Goal: Information Seeking & Learning: Check status

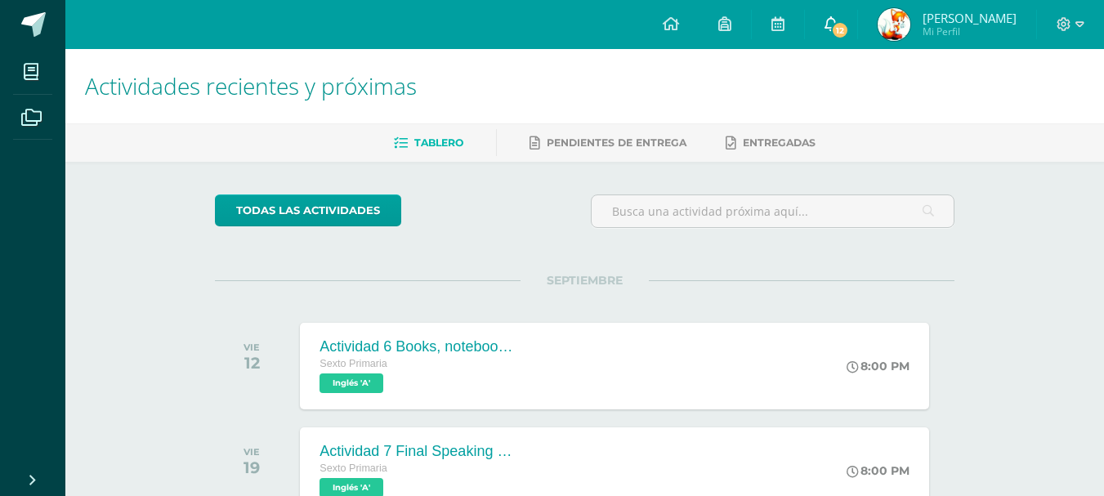
click at [833, 25] on span "12" at bounding box center [840, 30] width 18 height 18
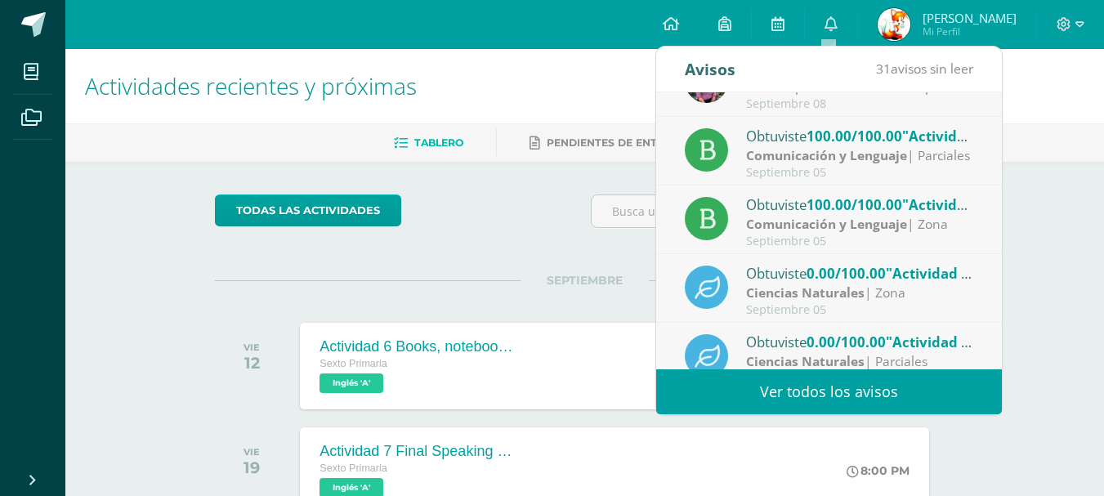
scroll to position [272, 0]
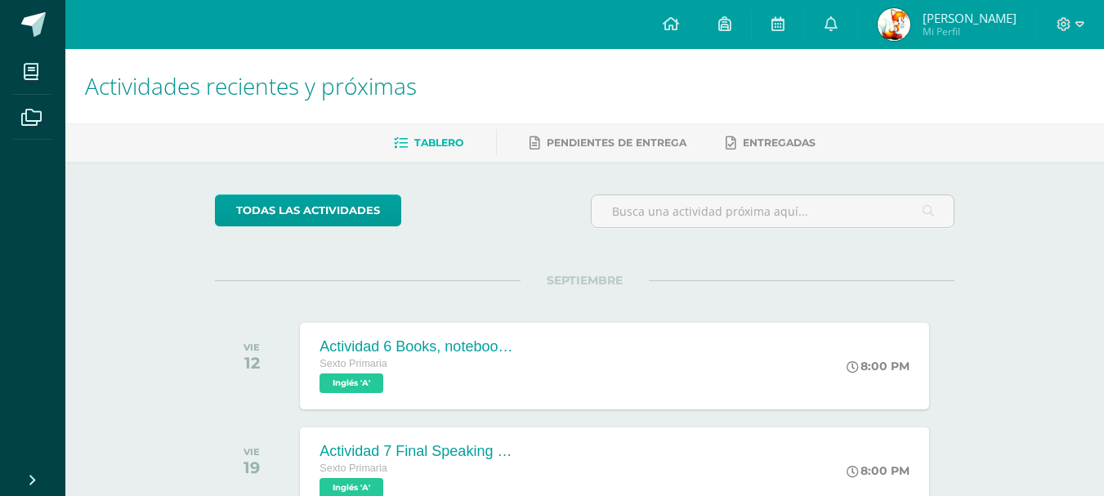
drag, startPoint x: 1007, startPoint y: 299, endPoint x: 1008, endPoint y: 307, distance: 8.2
click at [885, 26] on img at bounding box center [894, 24] width 33 height 33
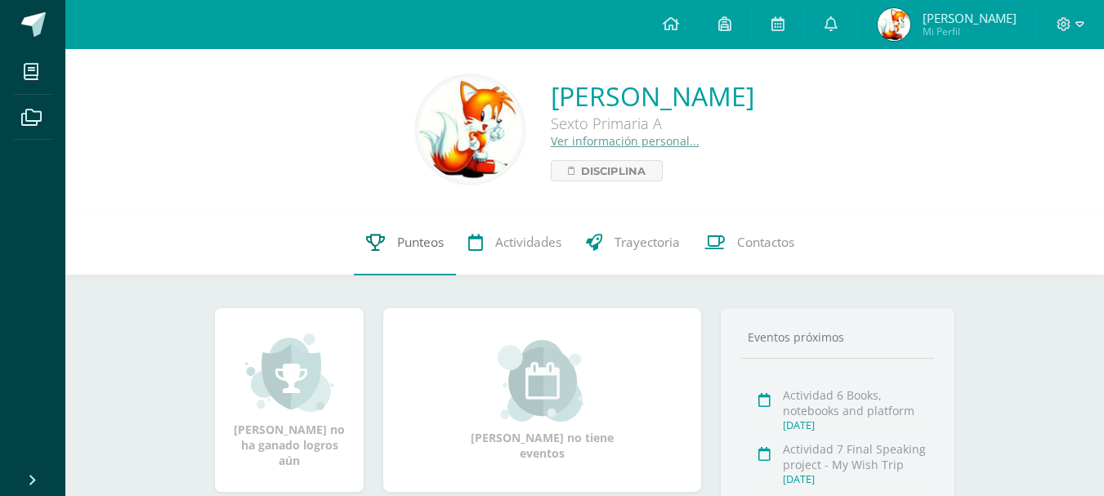
click at [435, 241] on span "Punteos" at bounding box center [420, 242] width 47 height 17
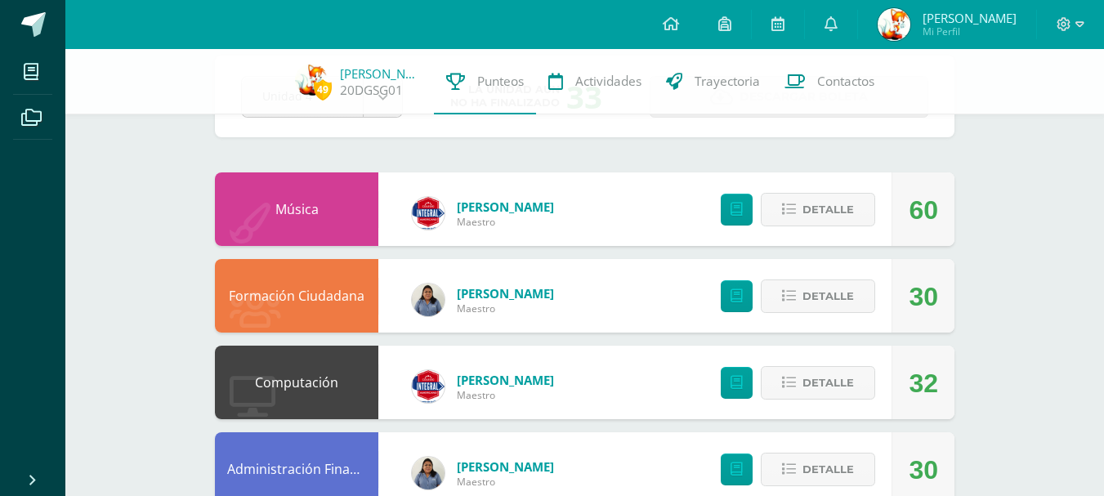
scroll to position [87, 0]
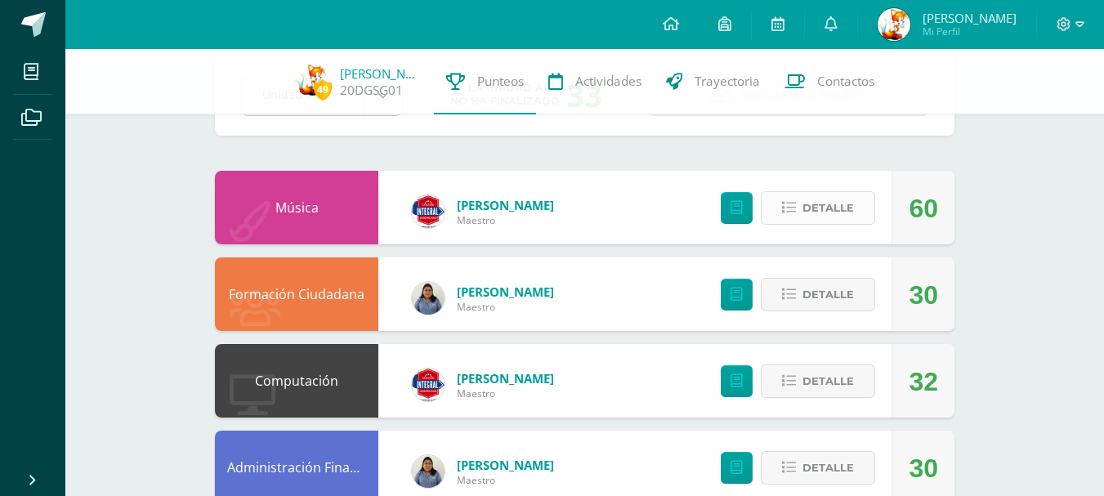
click at [837, 201] on span "Detalle" at bounding box center [827, 208] width 51 height 30
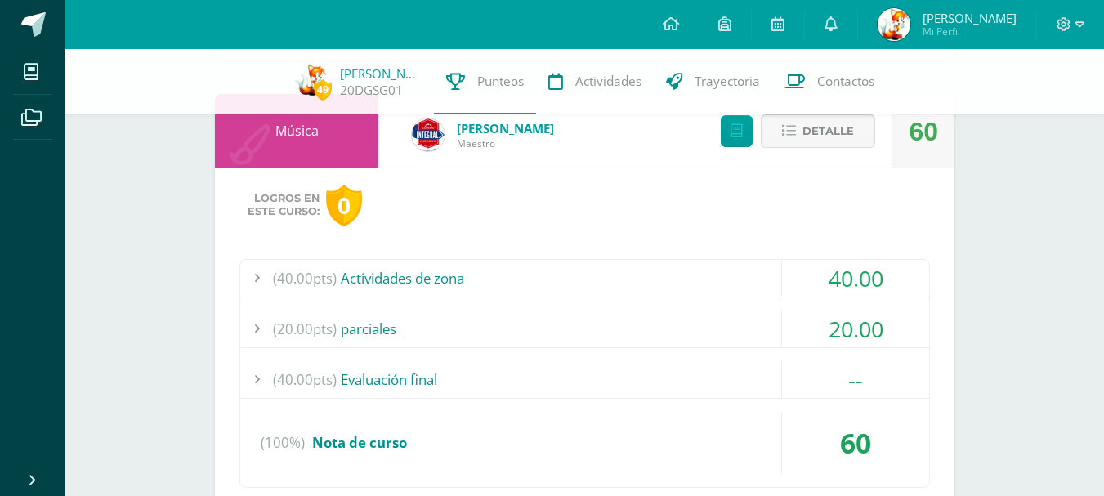
scroll to position [185, 0]
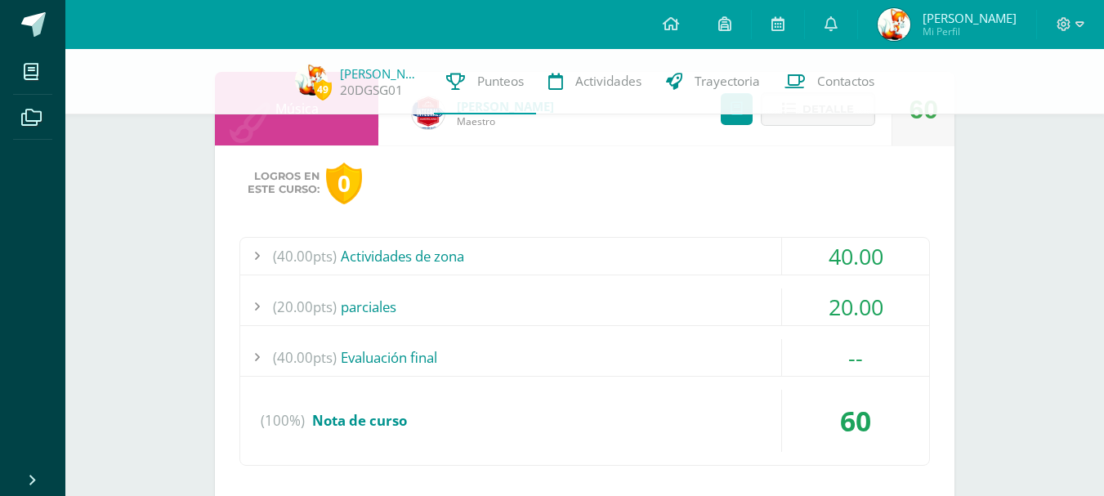
click at [849, 254] on div "40.00" at bounding box center [855, 256] width 147 height 37
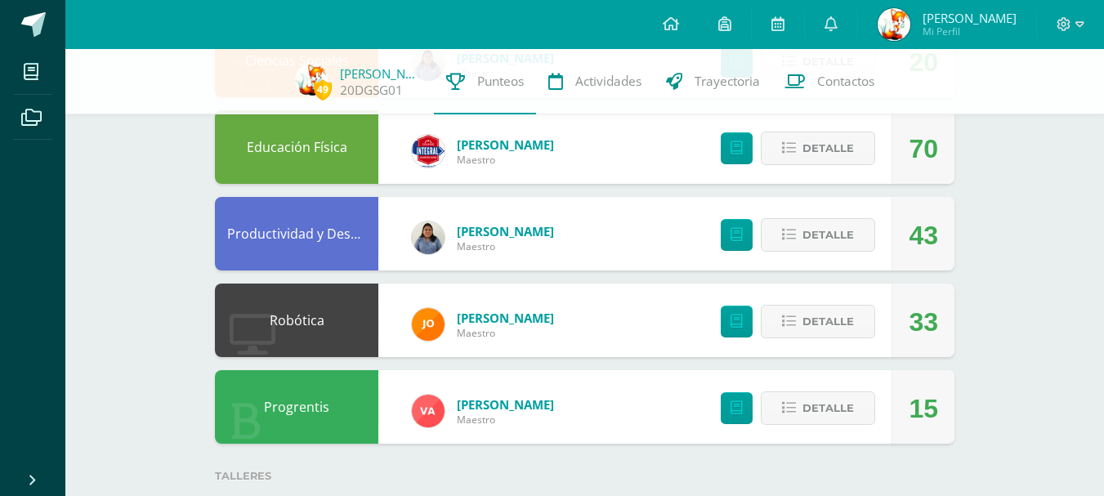
scroll to position [1492, 0]
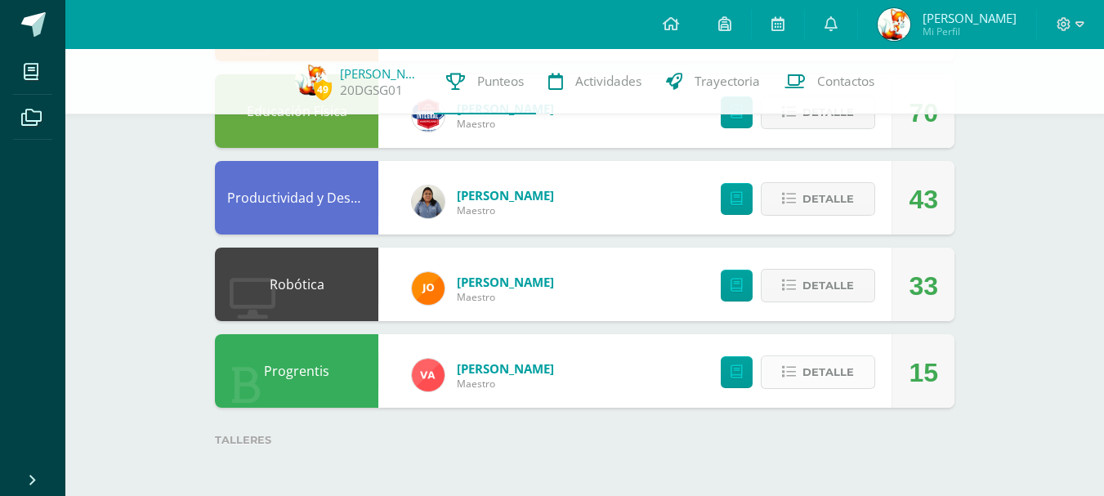
click at [847, 370] on span "Detalle" at bounding box center [827, 372] width 51 height 30
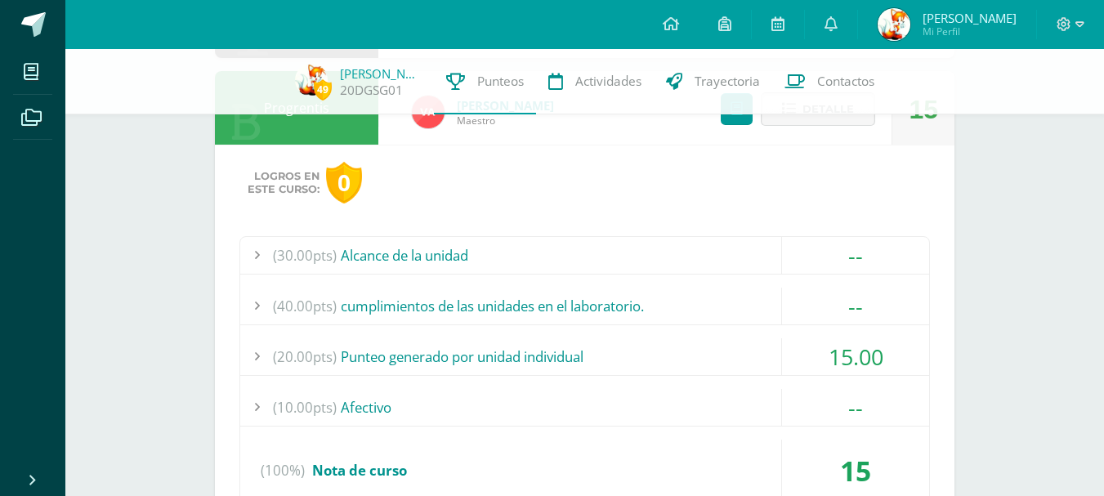
scroll to position [1781, 0]
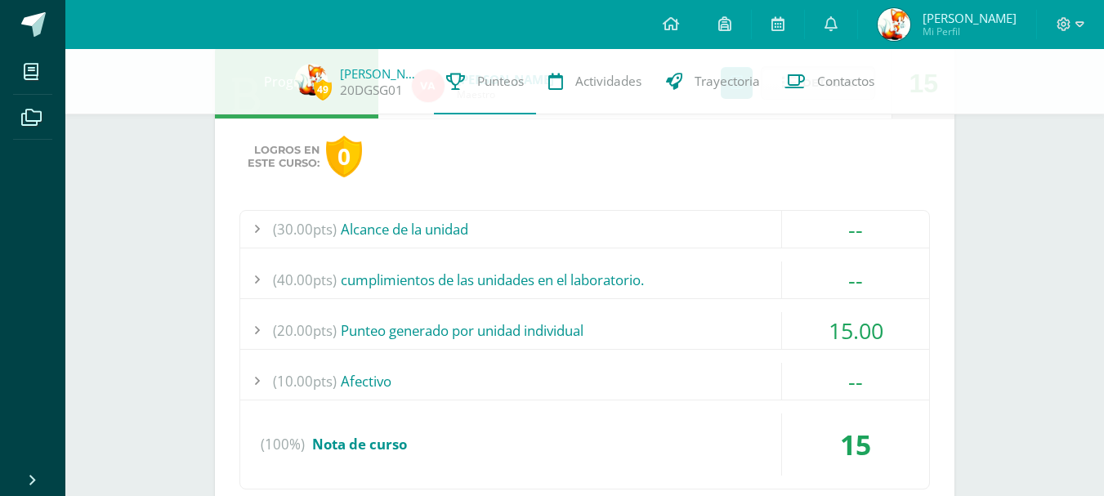
click at [865, 331] on div "15.00" at bounding box center [855, 330] width 147 height 37
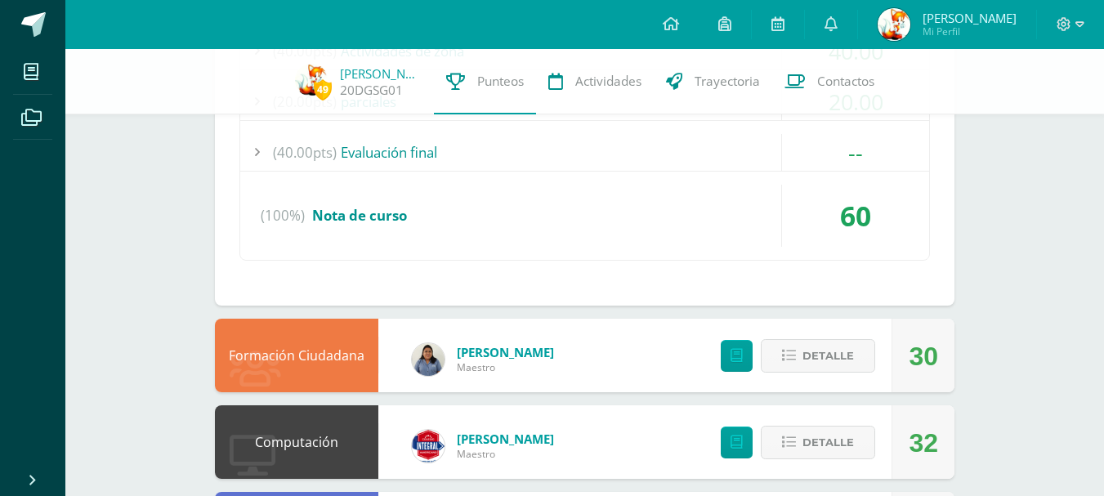
scroll to position [314, 0]
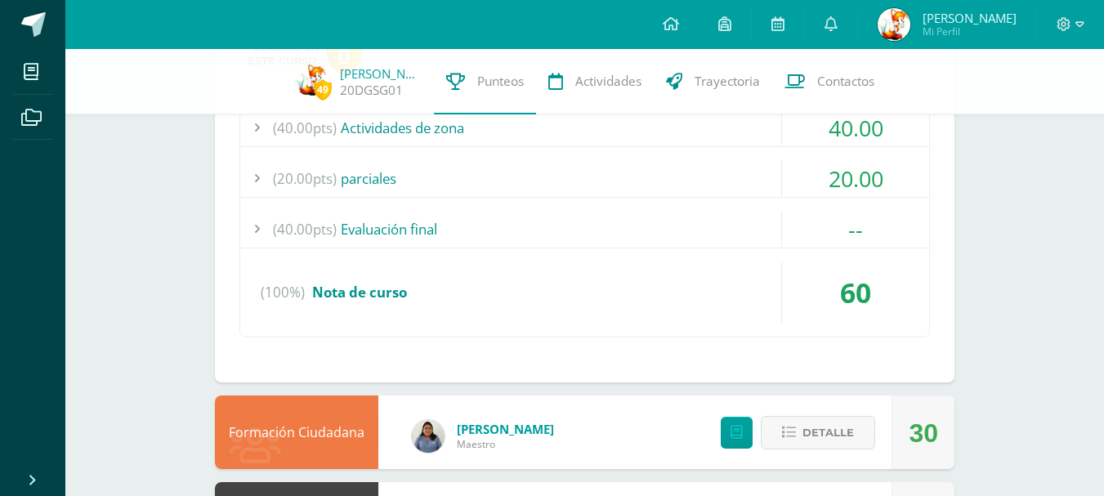
click at [435, 241] on div "(40.00pts) Evaluación final" at bounding box center [584, 229] width 689 height 37
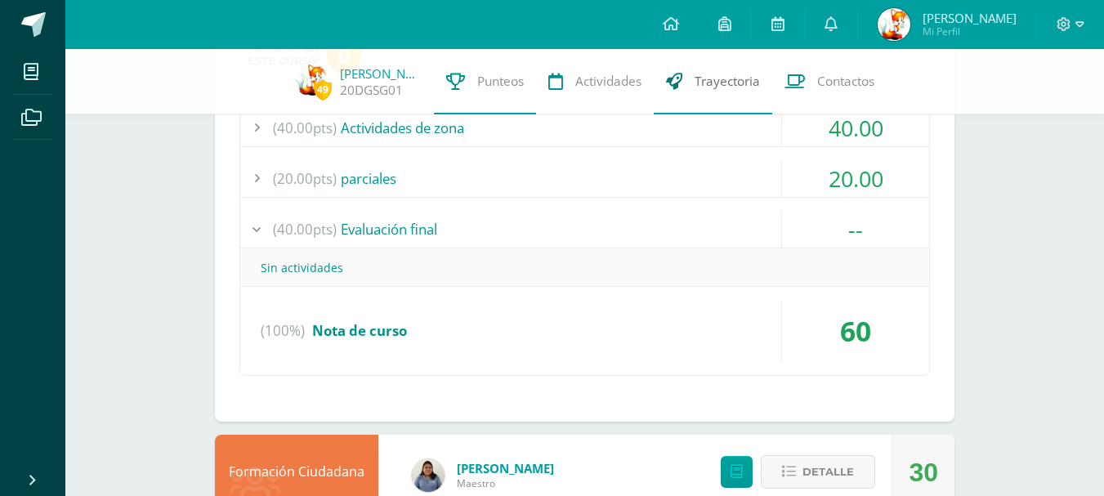
click at [705, 68] on link "Trayectoria" at bounding box center [713, 81] width 118 height 65
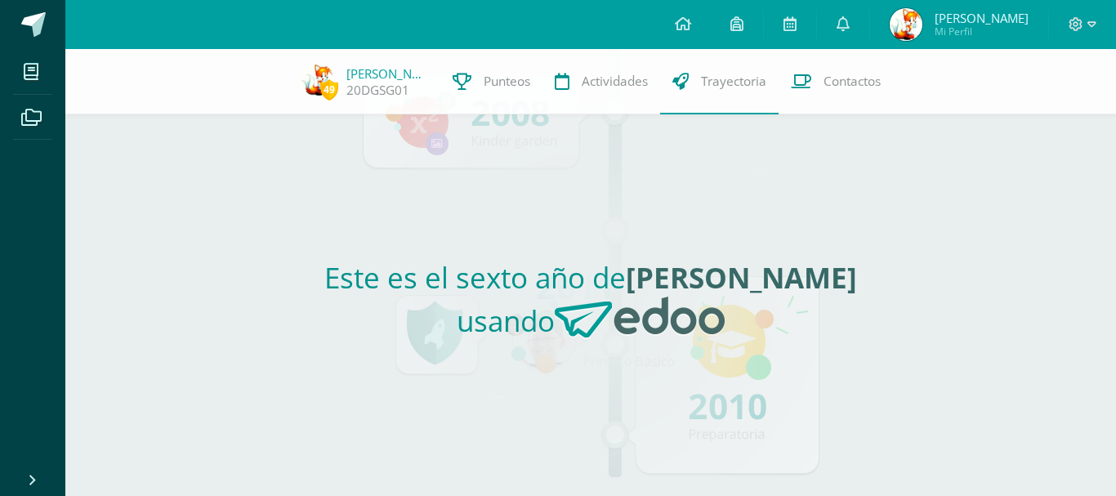
click at [615, 196] on div "Este es el sexto año de Daniel Geovanny usando" at bounding box center [591, 305] width 753 height 382
